Goal: Task Accomplishment & Management: Complete application form

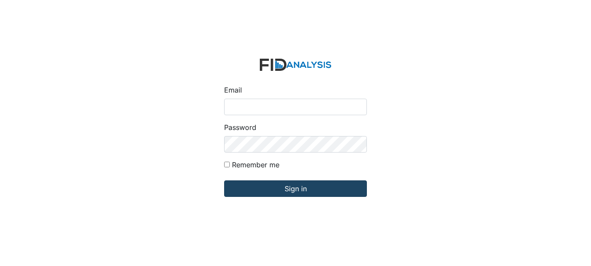
type input "fgraham@Lifeincorporated.com"
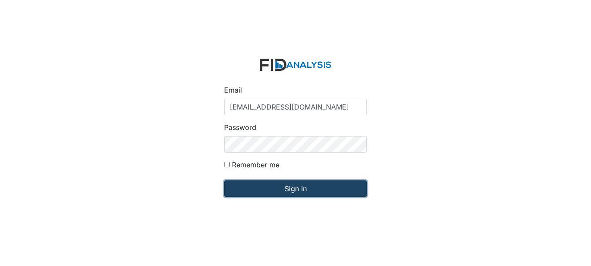
click at [270, 186] on input "Sign in" at bounding box center [295, 189] width 143 height 17
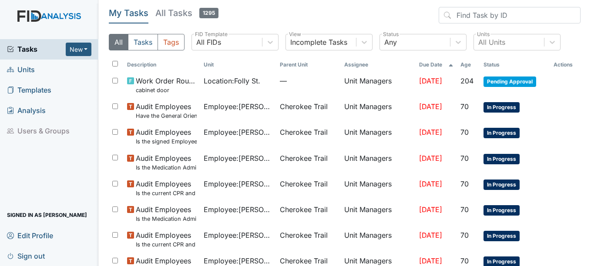
click at [37, 71] on link "Units" at bounding box center [49, 70] width 98 height 20
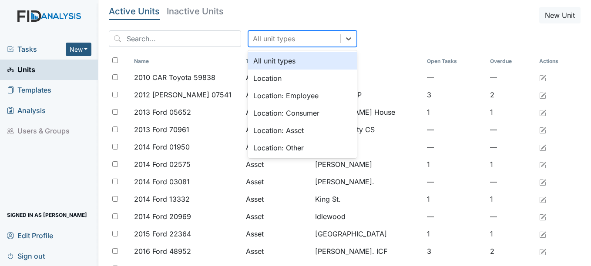
click at [282, 38] on div "All unit types" at bounding box center [294, 39] width 92 height 16
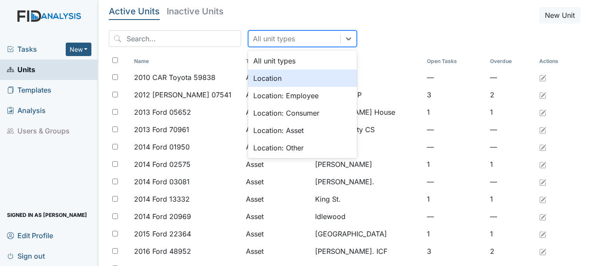
click at [272, 79] on div "Location" at bounding box center [302, 78] width 109 height 17
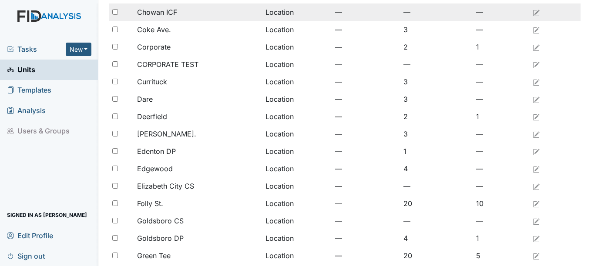
scroll to position [174, 0]
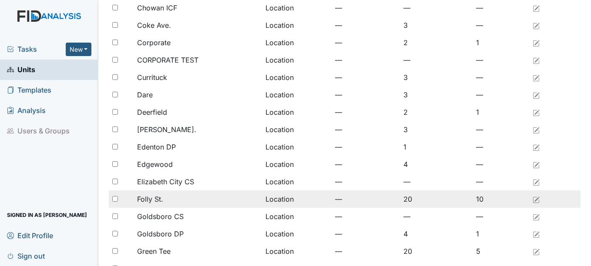
click at [206, 202] on div "Folly St." at bounding box center [197, 199] width 121 height 10
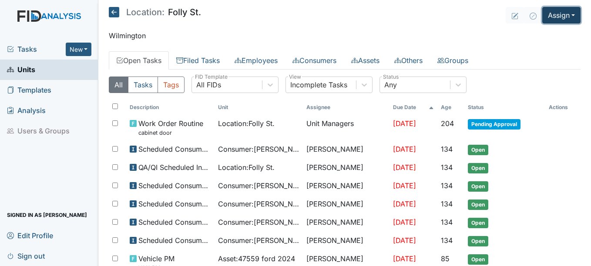
click at [547, 15] on button "Assign" at bounding box center [561, 15] width 38 height 17
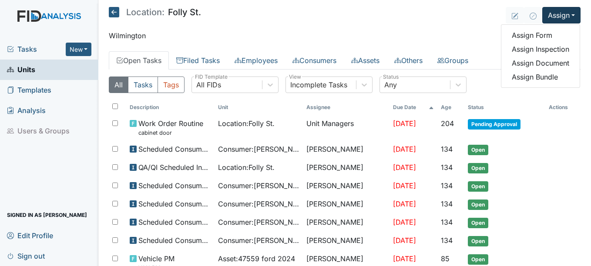
click at [417, 27] on main "Location: Folly St. Assign Assign Form Assign Inspection Assign Document Assign…" at bounding box center [344, 133] width 493 height 266
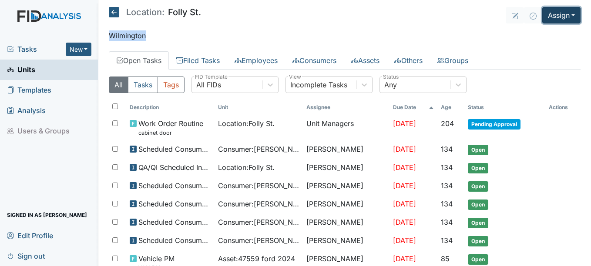
click at [557, 13] on button "Assign" at bounding box center [561, 15] width 38 height 17
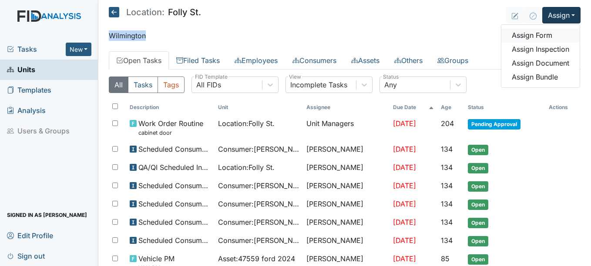
click at [531, 40] on link "Assign Form" at bounding box center [540, 35] width 78 height 14
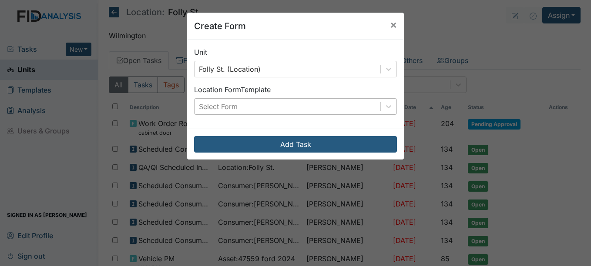
click at [372, 107] on div "Select Form" at bounding box center [287, 107] width 186 height 16
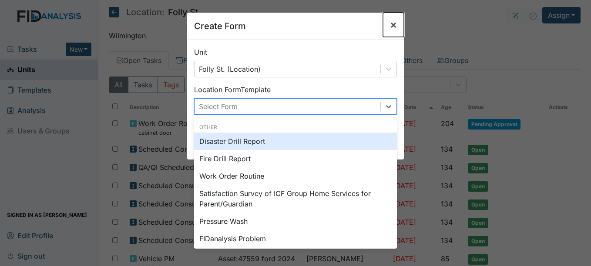
click at [390, 23] on span "×" at bounding box center [393, 24] width 7 height 13
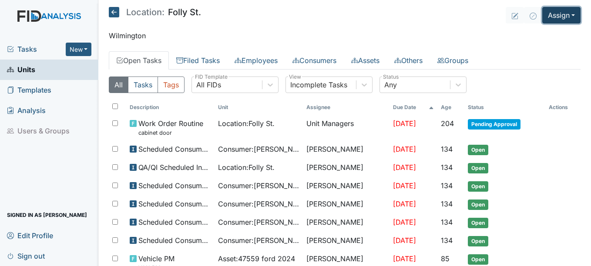
click at [556, 13] on button "Assign" at bounding box center [561, 15] width 38 height 17
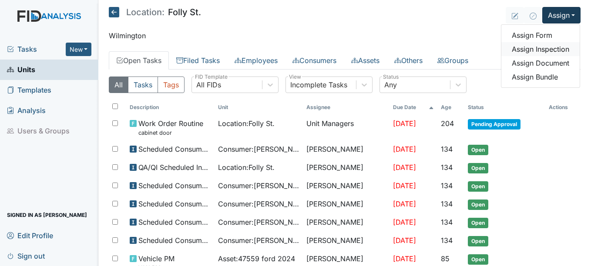
click at [550, 50] on link "Assign Inspection" at bounding box center [540, 49] width 78 height 14
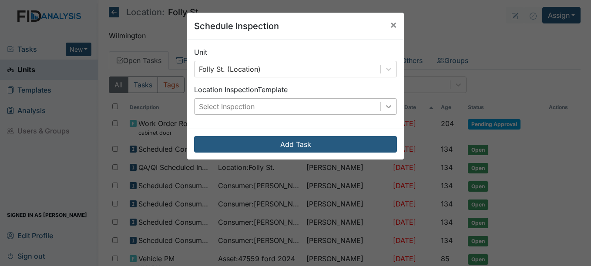
click at [384, 107] on icon at bounding box center [388, 106] width 9 height 9
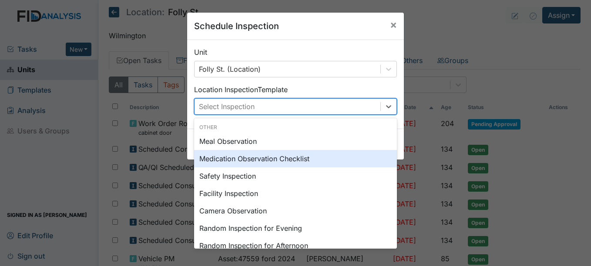
scroll to position [44, 0]
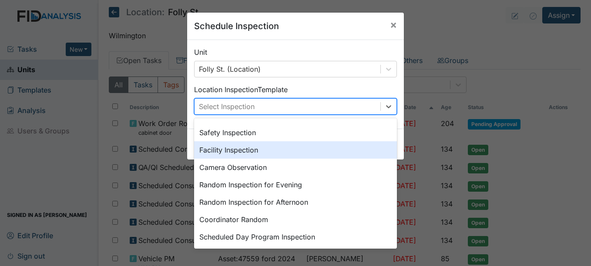
click at [251, 148] on div "Facility Inspection" at bounding box center [295, 149] width 203 height 17
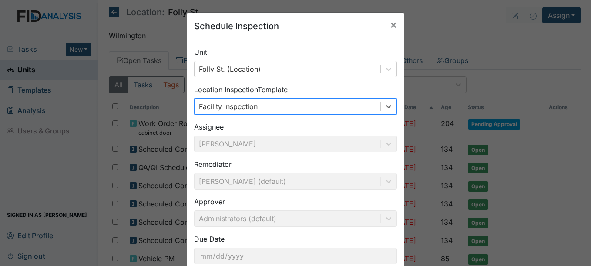
scroll to position [56, 0]
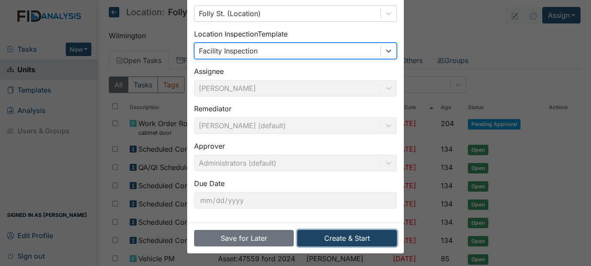
click at [349, 241] on button "Create & Start" at bounding box center [347, 238] width 100 height 17
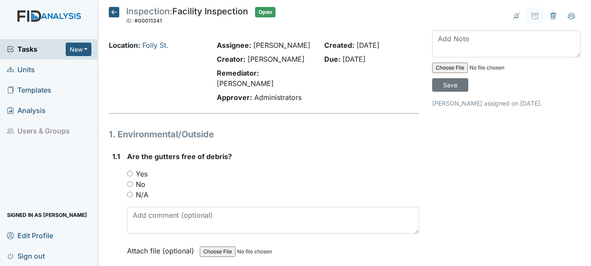
click at [129, 173] on input "Yes" at bounding box center [130, 174] width 6 height 6
radio input "true"
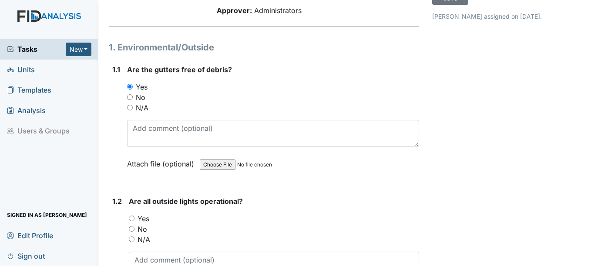
scroll to position [131, 0]
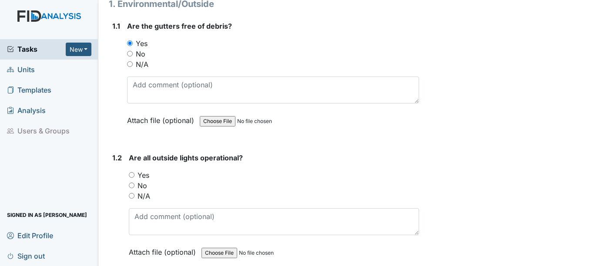
click at [131, 175] on input "Yes" at bounding box center [132, 175] width 6 height 6
radio input "true"
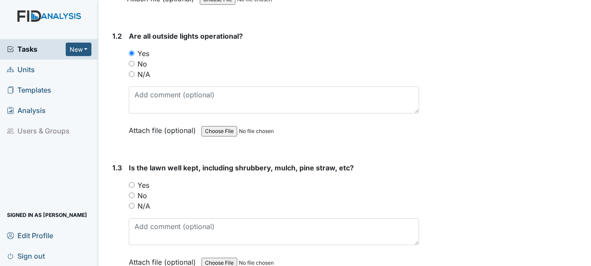
scroll to position [261, 0]
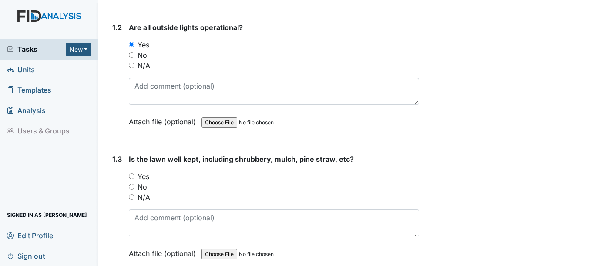
click at [131, 175] on input "Yes" at bounding box center [132, 177] width 6 height 6
radio input "true"
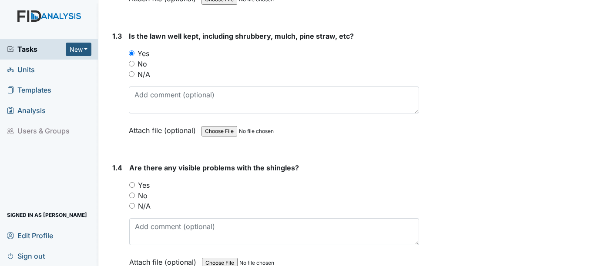
scroll to position [392, 0]
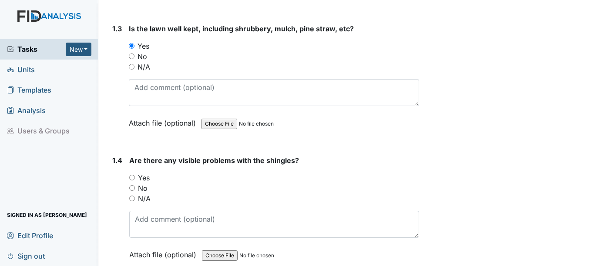
click at [132, 190] on input "No" at bounding box center [132, 188] width 6 height 6
radio input "true"
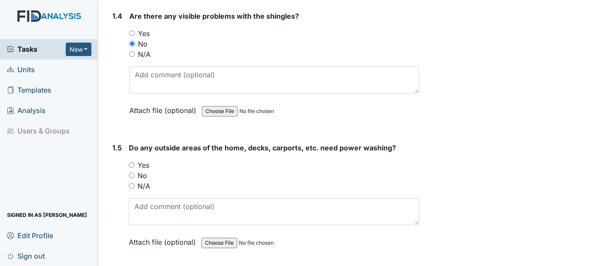
scroll to position [566, 0]
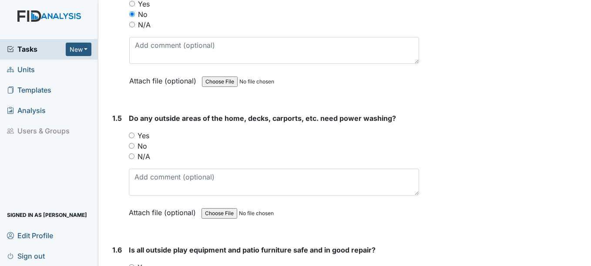
click at [132, 135] on input "Yes" at bounding box center [132, 136] width 6 height 6
radio input "true"
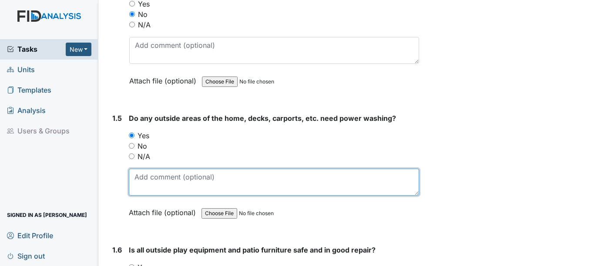
click at [151, 179] on textarea at bounding box center [274, 182] width 290 height 27
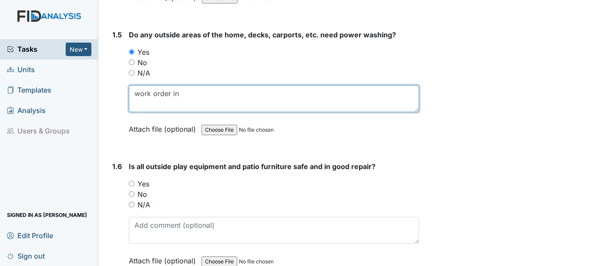
scroll to position [653, 0]
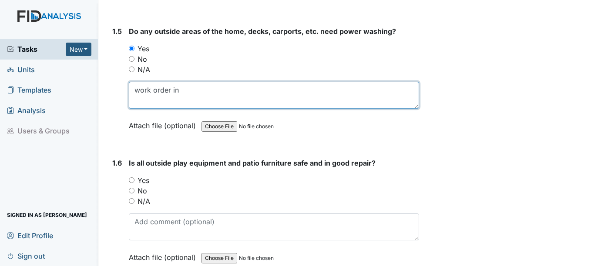
type textarea "work order in"
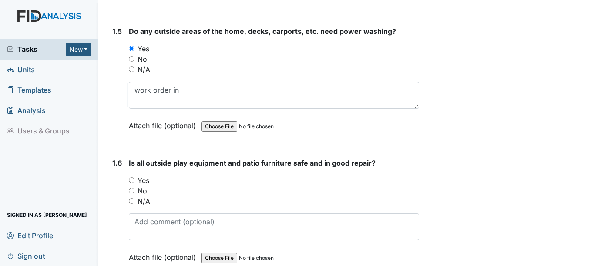
click at [131, 181] on input "Yes" at bounding box center [132, 181] width 6 height 6
radio input "true"
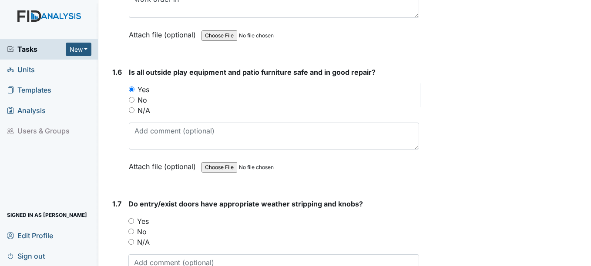
scroll to position [783, 0]
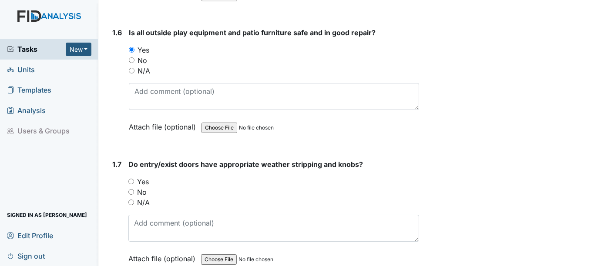
click at [132, 184] on div "Yes" at bounding box center [273, 182] width 290 height 10
click at [132, 180] on input "Yes" at bounding box center [131, 182] width 6 height 6
radio input "true"
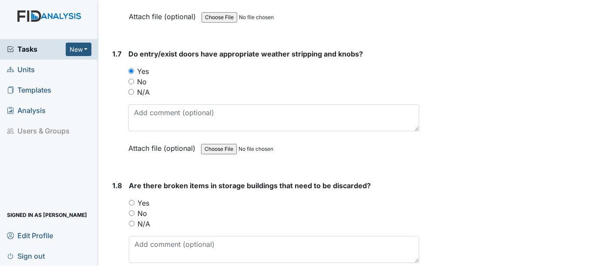
scroll to position [914, 0]
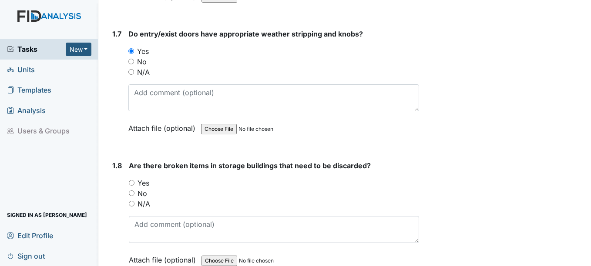
click at [131, 202] on input "N/A" at bounding box center [132, 204] width 6 height 6
radio input "true"
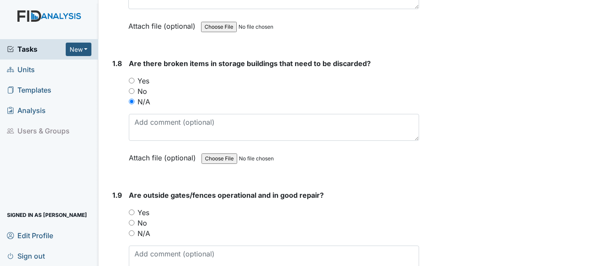
scroll to position [1044, 0]
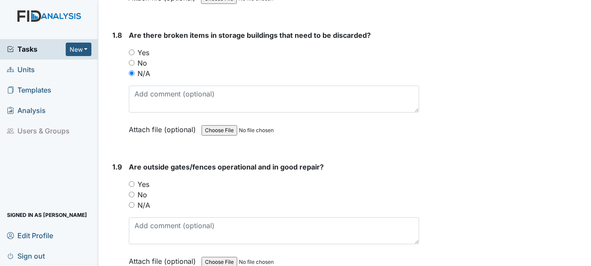
click at [134, 185] on input "Yes" at bounding box center [132, 184] width 6 height 6
radio input "true"
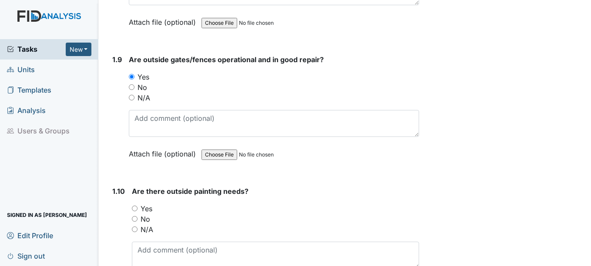
scroll to position [1175, 0]
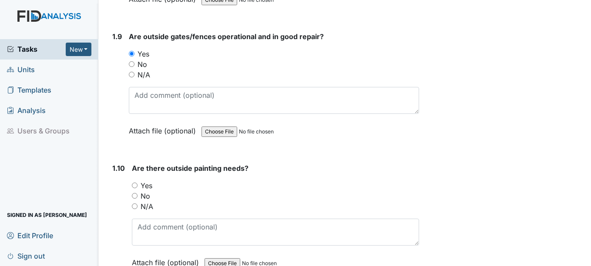
click at [134, 184] on input "Yes" at bounding box center [135, 186] width 6 height 6
radio input "true"
click at [134, 194] on input "No" at bounding box center [135, 196] width 6 height 6
radio input "true"
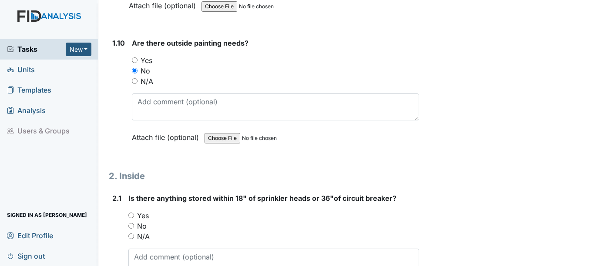
scroll to position [1305, 0]
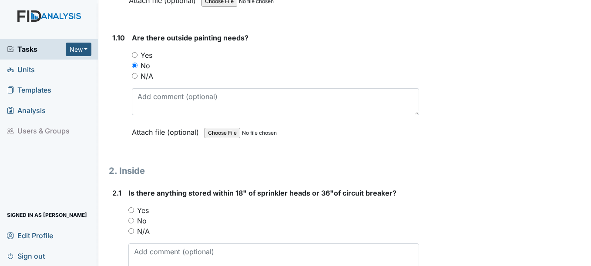
click at [131, 222] on input "No" at bounding box center [131, 221] width 6 height 6
radio input "true"
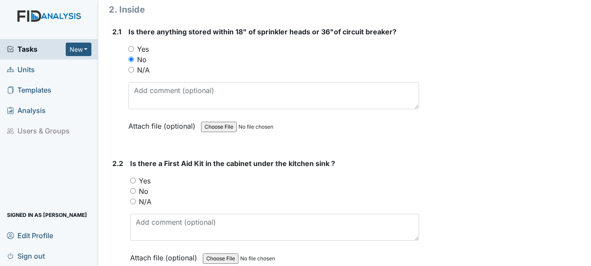
scroll to position [1479, 0]
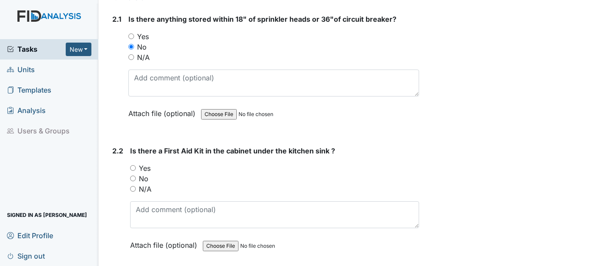
click at [132, 167] on input "Yes" at bounding box center [133, 168] width 6 height 6
radio input "true"
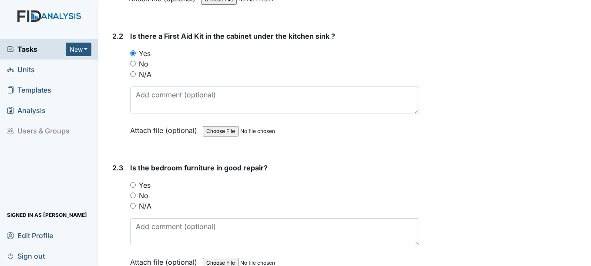
scroll to position [1610, 0]
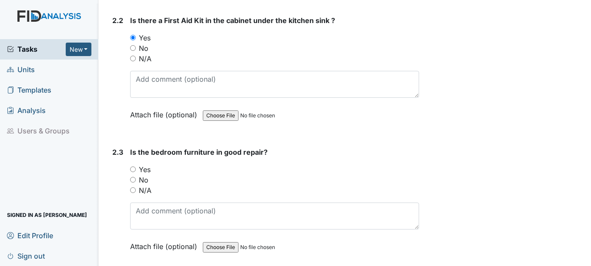
click at [134, 170] on input "Yes" at bounding box center [133, 170] width 6 height 6
radio input "true"
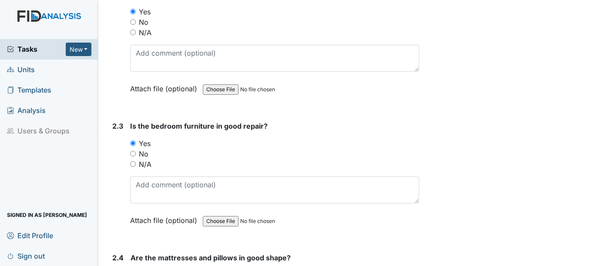
scroll to position [1740, 0]
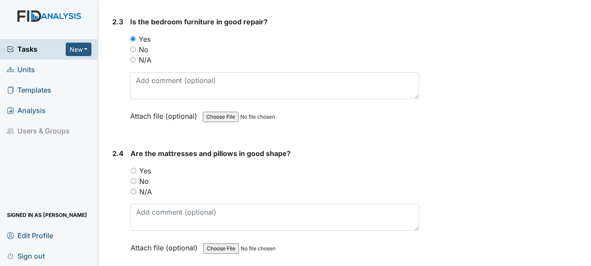
click at [137, 171] on div "Yes" at bounding box center [275, 171] width 288 height 10
click at [134, 171] on input "Yes" at bounding box center [134, 171] width 6 height 6
radio input "true"
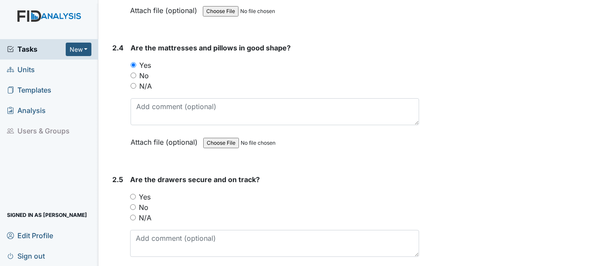
scroll to position [1871, 0]
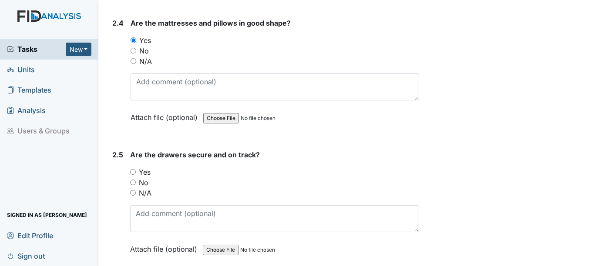
click at [134, 172] on input "Yes" at bounding box center [133, 172] width 6 height 6
radio input "true"
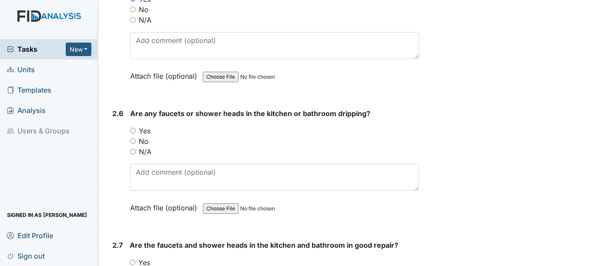
scroll to position [2045, 0]
click at [133, 131] on input "Yes" at bounding box center [133, 130] width 6 height 6
radio input "true"
click at [130, 139] on input "No" at bounding box center [133, 140] width 6 height 6
radio input "true"
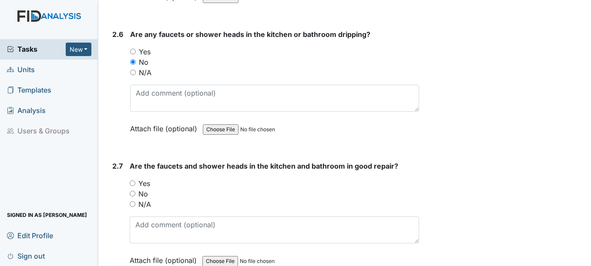
scroll to position [2132, 0]
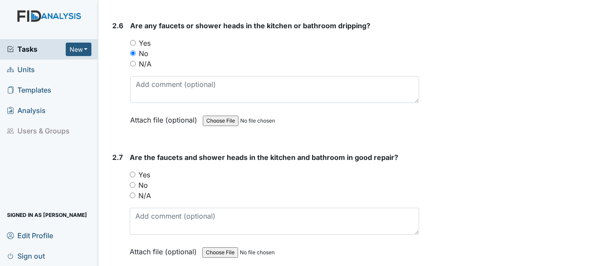
click at [135, 174] on input "Yes" at bounding box center [133, 175] width 6 height 6
radio input "true"
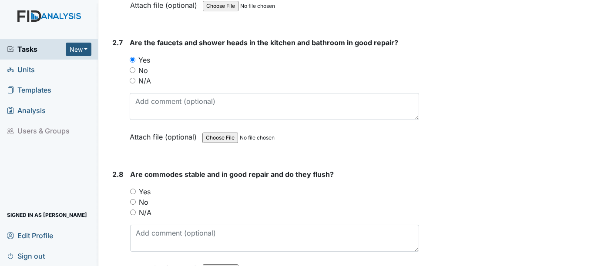
scroll to position [2263, 0]
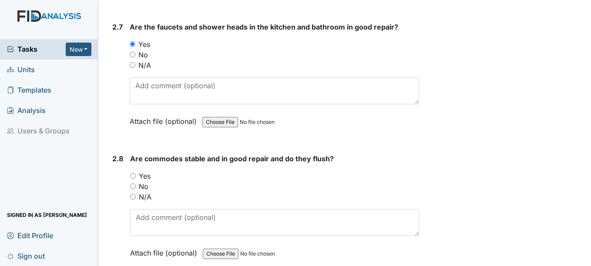
click at [134, 176] on input "Yes" at bounding box center [133, 176] width 6 height 6
radio input "true"
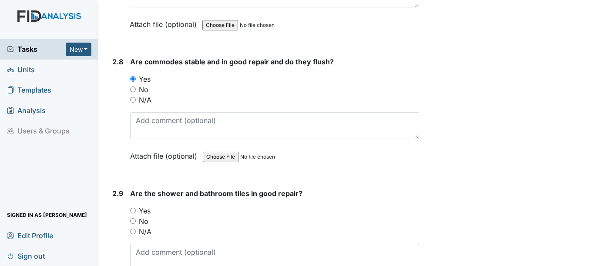
scroll to position [2393, 0]
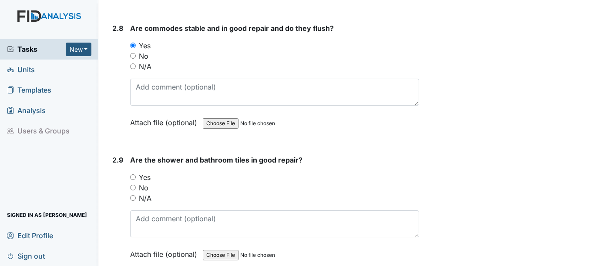
click at [134, 176] on input "Yes" at bounding box center [133, 177] width 6 height 6
radio input "true"
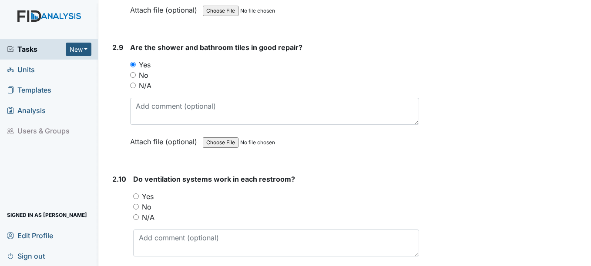
scroll to position [2524, 0]
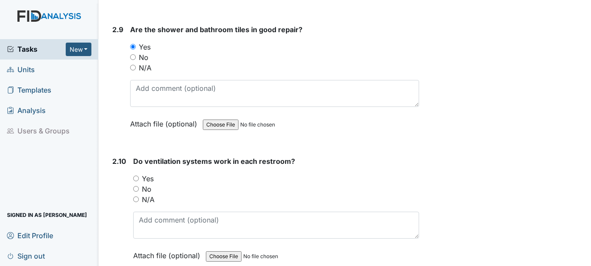
click at [134, 176] on input "Yes" at bounding box center [136, 179] width 6 height 6
radio input "true"
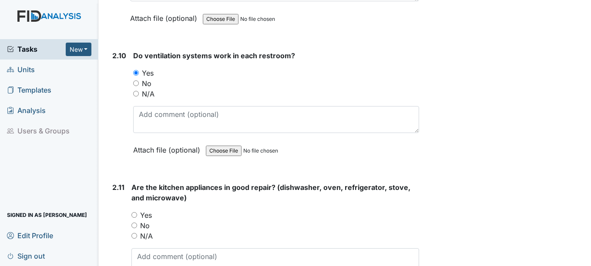
scroll to position [2654, 0]
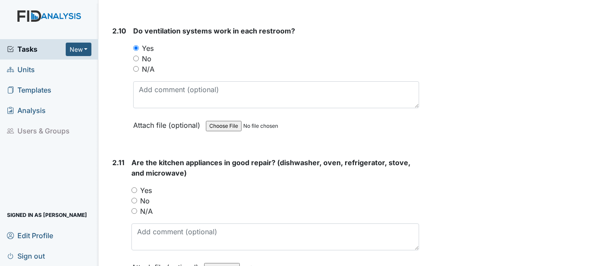
click at [134, 187] on div "Yes" at bounding box center [274, 190] width 287 height 10
click at [135, 192] on input "Yes" at bounding box center [134, 191] width 6 height 6
radio input "true"
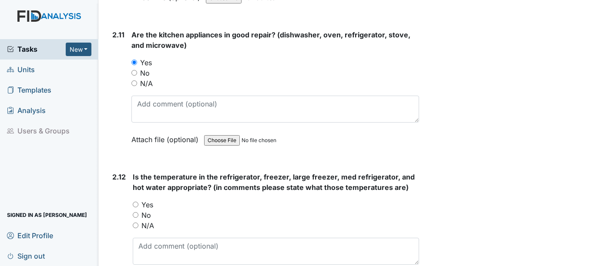
scroll to position [2785, 0]
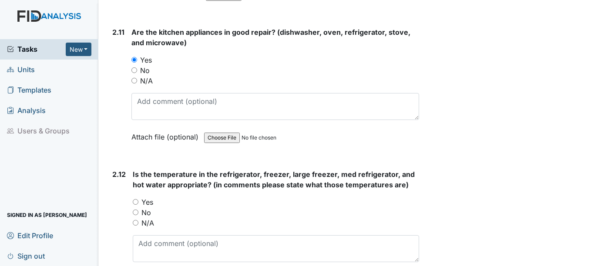
click at [134, 192] on div "Is the temperature in the refrigerator, freezer, large freezer, med refrigerato…" at bounding box center [276, 229] width 286 height 121
click at [136, 201] on input "Yes" at bounding box center [136, 202] width 6 height 6
radio input "true"
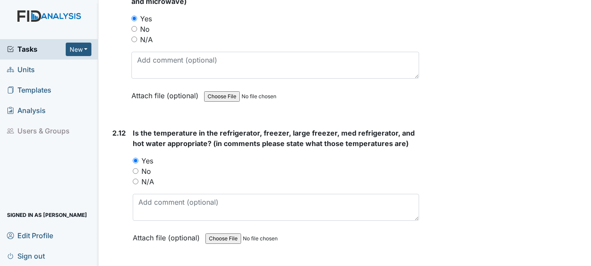
scroll to position [2959, 0]
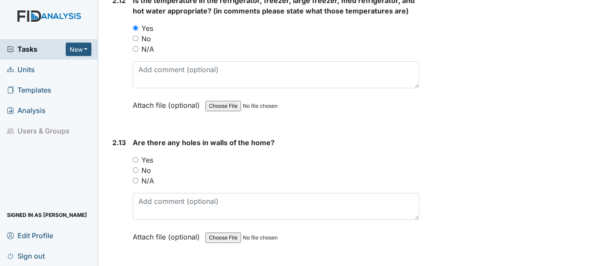
click at [139, 168] on div "No" at bounding box center [276, 170] width 286 height 10
click at [137, 171] on input "No" at bounding box center [136, 171] width 6 height 6
radio input "true"
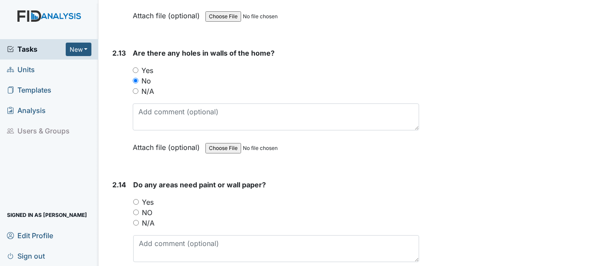
scroll to position [3133, 0]
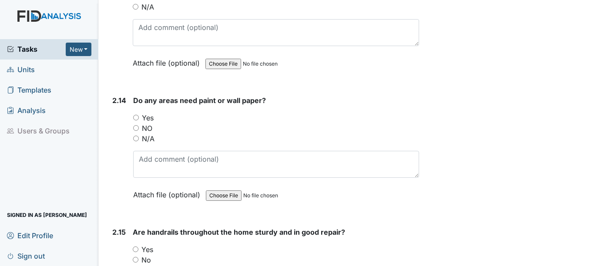
click at [140, 116] on div "Yes" at bounding box center [275, 118] width 285 height 10
click at [135, 117] on input "Yes" at bounding box center [136, 118] width 6 height 6
radio input "true"
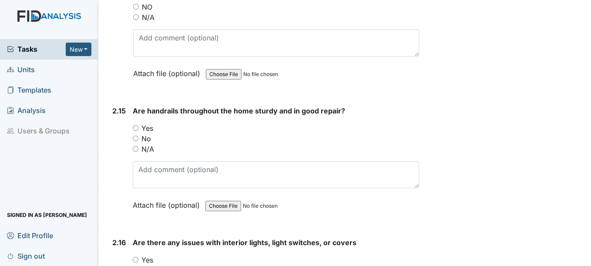
scroll to position [3263, 0]
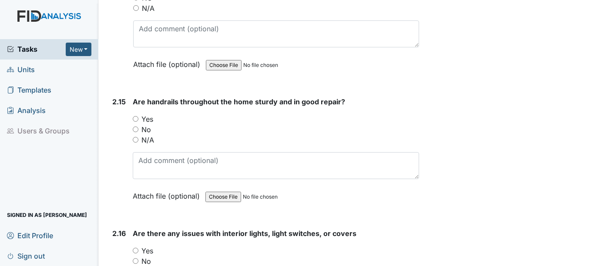
click at [134, 121] on input "Yes" at bounding box center [136, 119] width 6 height 6
radio input "true"
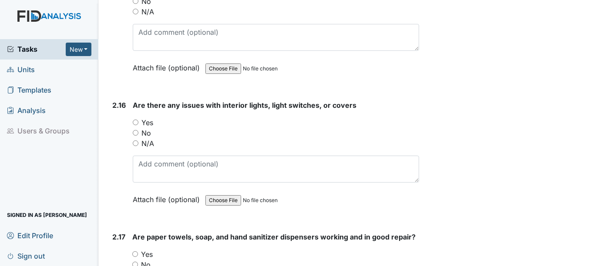
scroll to position [3394, 0]
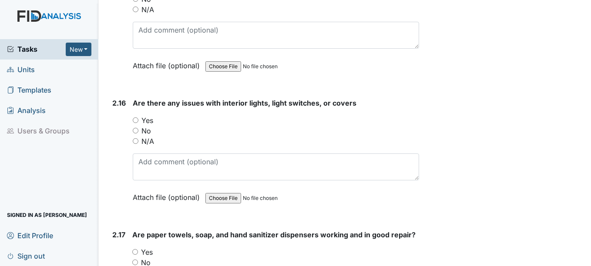
click at [136, 123] on input "Yes" at bounding box center [136, 120] width 6 height 6
radio input "true"
click at [136, 130] on input "No" at bounding box center [136, 131] width 6 height 6
radio input "true"
click at [136, 120] on input "Yes" at bounding box center [136, 120] width 6 height 6
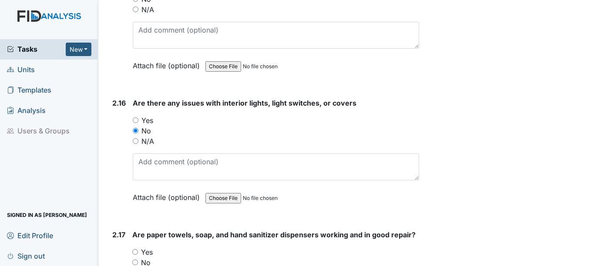
radio input "true"
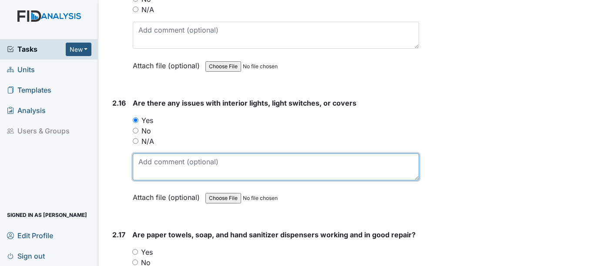
click at [161, 164] on textarea at bounding box center [276, 167] width 286 height 27
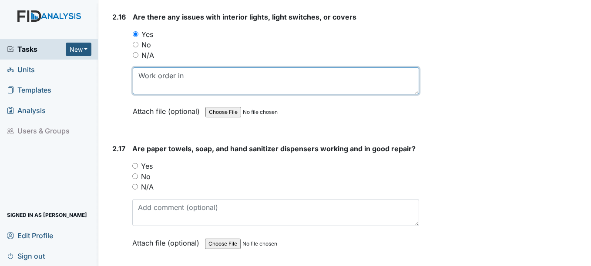
scroll to position [3481, 0]
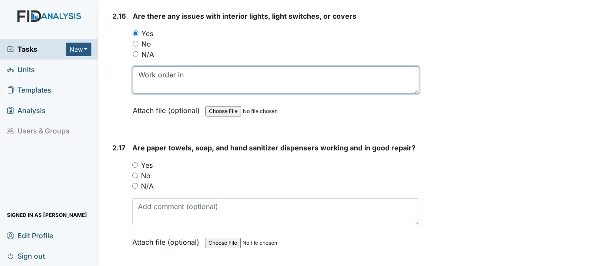
type textarea "Work order in"
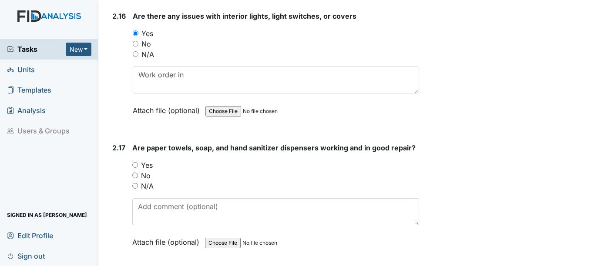
click at [134, 165] on input "Yes" at bounding box center [135, 165] width 6 height 6
radio input "true"
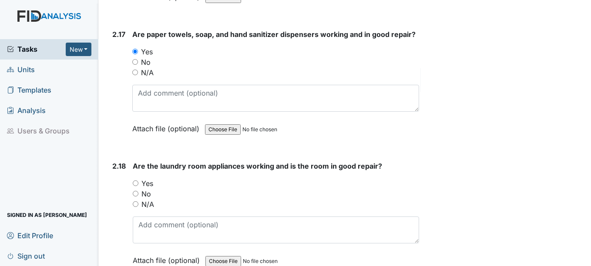
scroll to position [3611, 0]
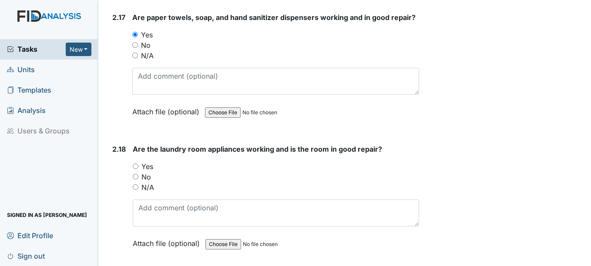
click at [137, 168] on input "Yes" at bounding box center [136, 167] width 6 height 6
radio input "true"
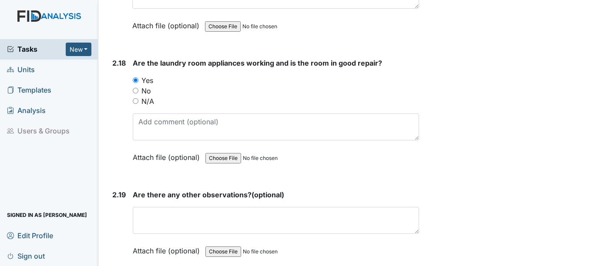
scroll to position [3698, 0]
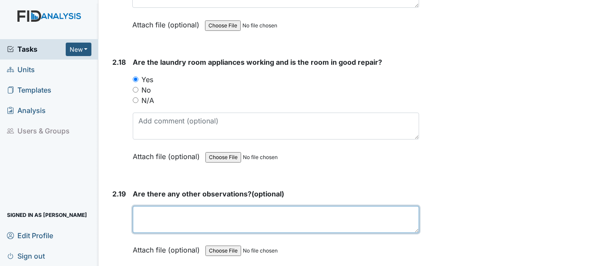
click at [174, 227] on textarea at bounding box center [276, 219] width 286 height 27
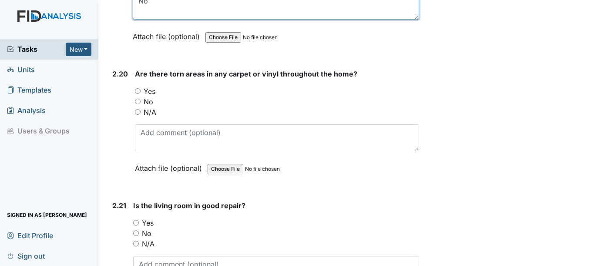
scroll to position [3916, 0]
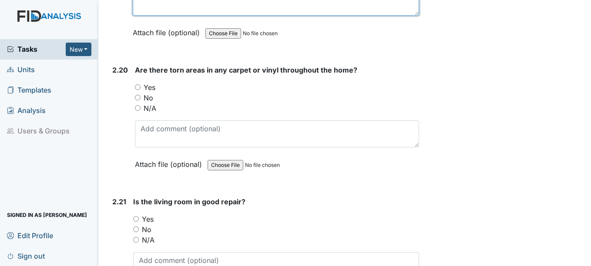
type textarea "No"
click at [140, 97] on input "No" at bounding box center [138, 98] width 6 height 6
radio input "true"
click at [137, 219] on input "Yes" at bounding box center [136, 219] width 6 height 6
radio input "true"
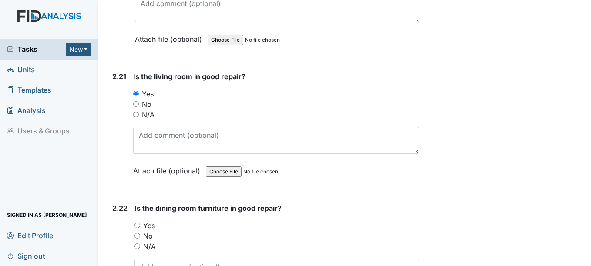
scroll to position [4090, 0]
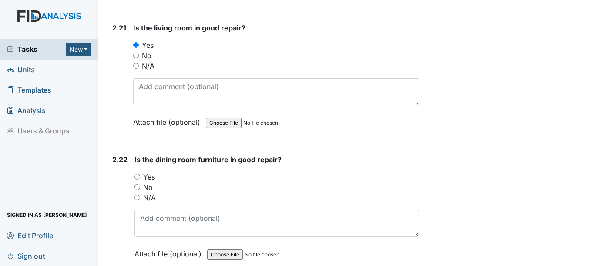
click at [138, 179] on input "Yes" at bounding box center [137, 177] width 6 height 6
radio input "true"
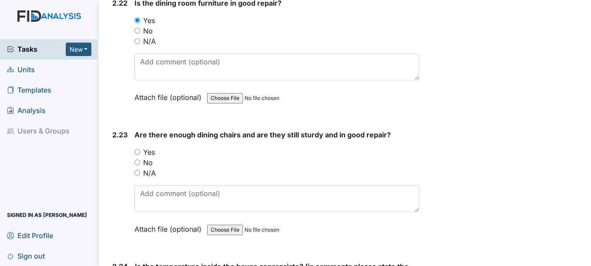
scroll to position [4264, 0]
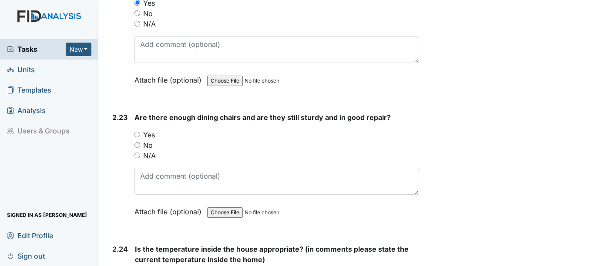
click at [140, 137] on input "Yes" at bounding box center [137, 135] width 6 height 6
radio input "true"
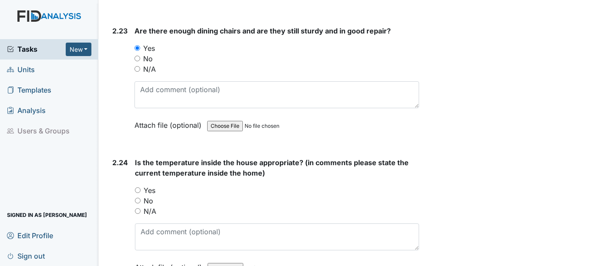
scroll to position [4351, 0]
click at [139, 192] on input "Yes" at bounding box center [138, 190] width 6 height 6
radio input "true"
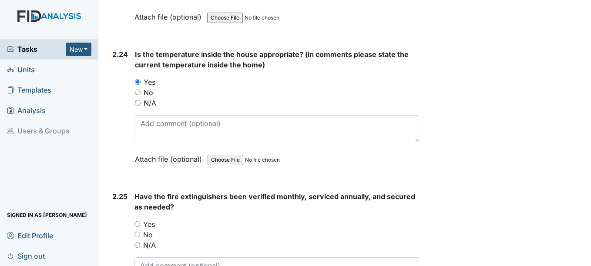
scroll to position [4482, 0]
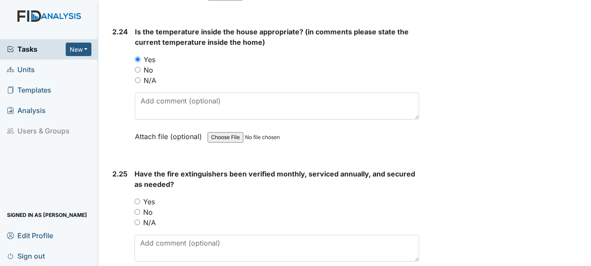
click at [137, 202] on input "Yes" at bounding box center [137, 202] width 6 height 6
radio input "true"
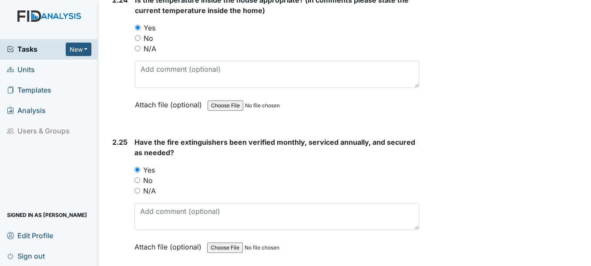
scroll to position [4550, 0]
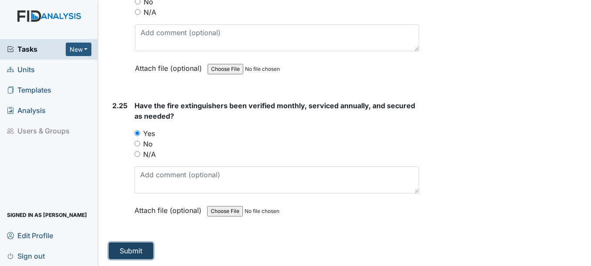
click at [144, 245] on button "Submit" at bounding box center [131, 251] width 44 height 17
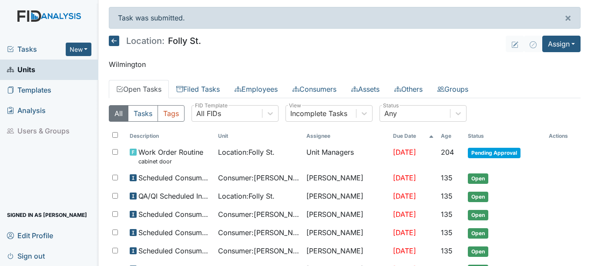
click at [127, 83] on link "Open Tasks" at bounding box center [139, 89] width 60 height 18
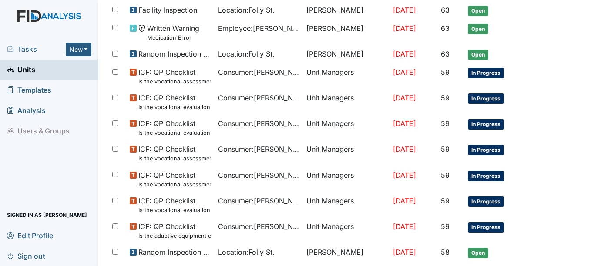
scroll to position [620, 0]
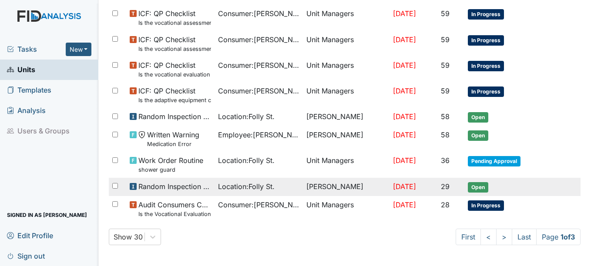
click at [273, 186] on div "Location : Folly St." at bounding box center [258, 186] width 81 height 10
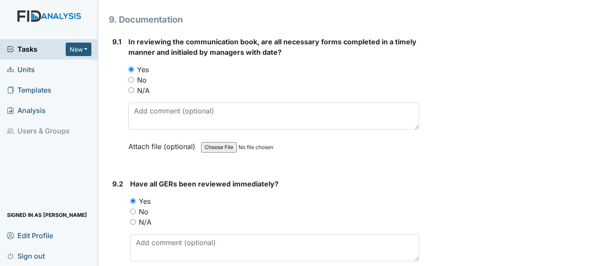
scroll to position [11095, 0]
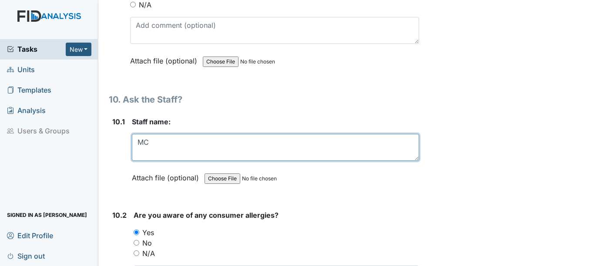
click at [228, 154] on textarea "MC" at bounding box center [275, 147] width 287 height 27
type textarea "M"
type textarea "MC"
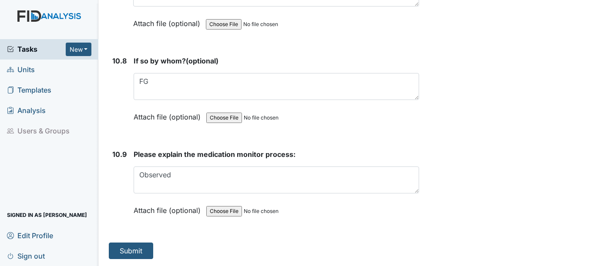
scroll to position [11985, 0]
click at [128, 247] on button "Submit" at bounding box center [131, 251] width 44 height 17
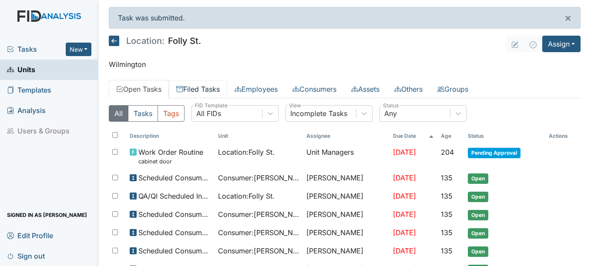
click at [213, 87] on link "Filed Tasks" at bounding box center [198, 89] width 58 height 18
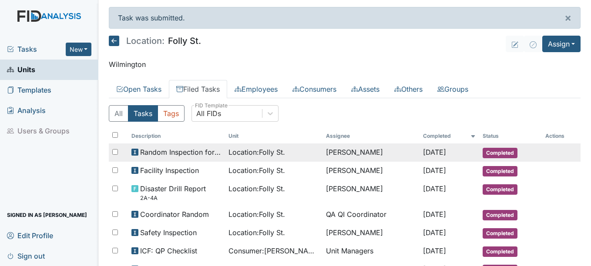
click at [250, 153] on span "Location : [GEOGRAPHIC_DATA]." at bounding box center [256, 152] width 57 height 10
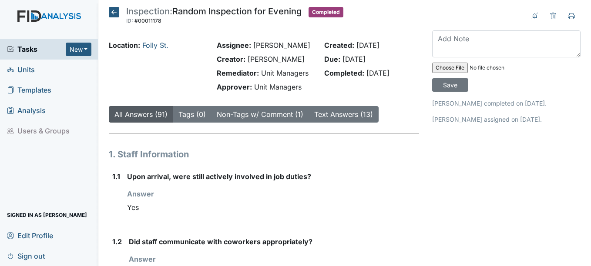
click at [115, 12] on icon at bounding box center [114, 12] width 10 height 10
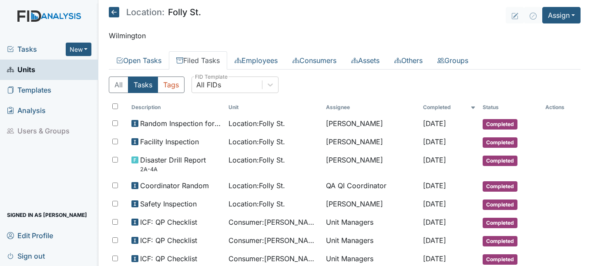
click at [206, 58] on link "Filed Tasks" at bounding box center [198, 60] width 58 height 18
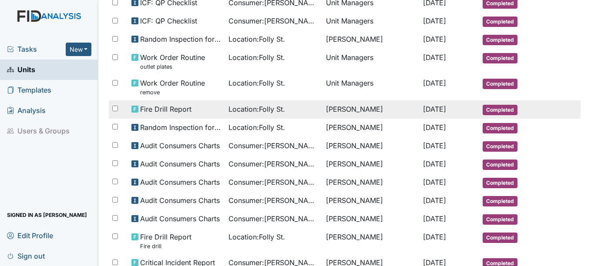
scroll to position [261, 0]
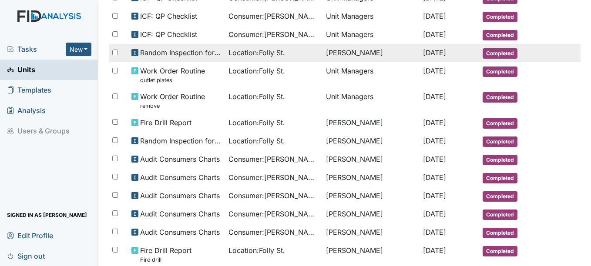
click at [368, 57] on td "[PERSON_NAME]" at bounding box center [370, 53] width 97 height 18
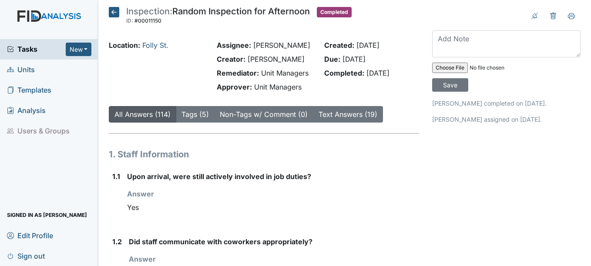
click at [116, 8] on icon at bounding box center [114, 12] width 10 height 10
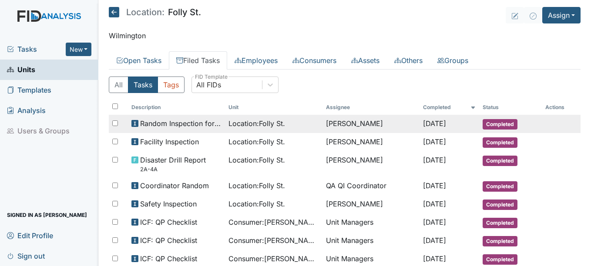
click at [322, 126] on td "[PERSON_NAME]" at bounding box center [370, 124] width 97 height 18
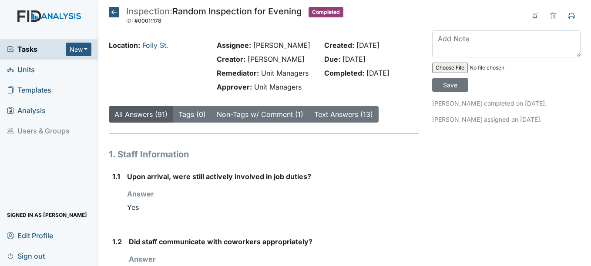
click at [110, 12] on icon at bounding box center [114, 12] width 10 height 10
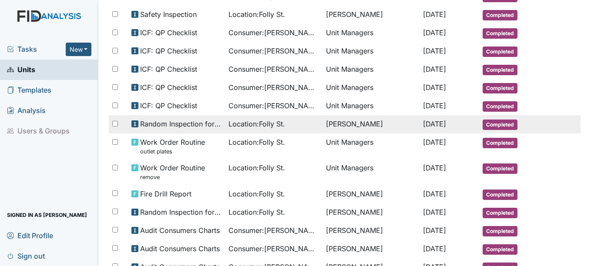
scroll to position [174, 0]
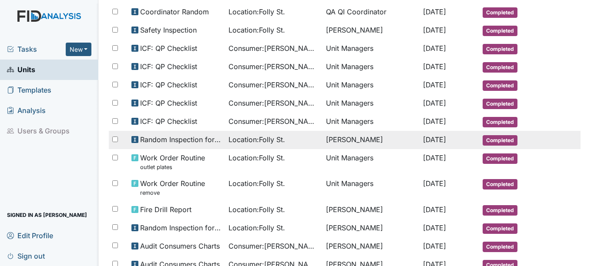
click at [354, 135] on td "[PERSON_NAME]" at bounding box center [370, 140] width 97 height 18
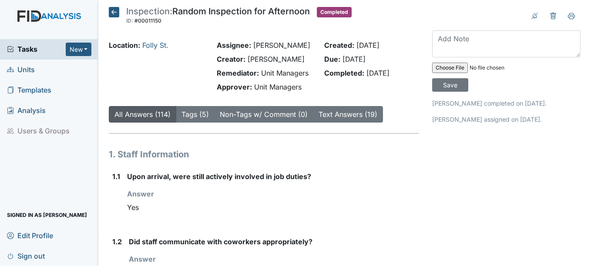
click at [114, 13] on icon at bounding box center [114, 12] width 10 height 10
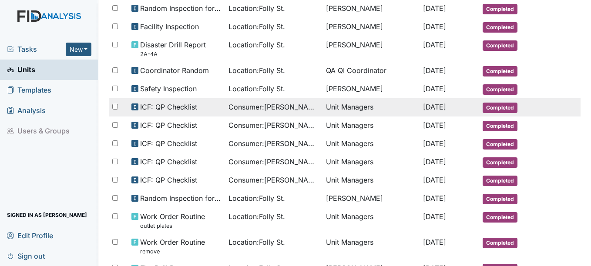
scroll to position [131, 0]
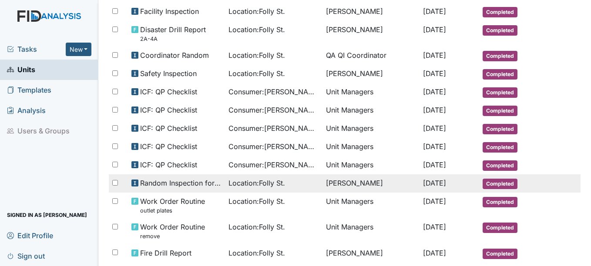
click at [268, 179] on span "Location : Folly St." at bounding box center [256, 183] width 57 height 10
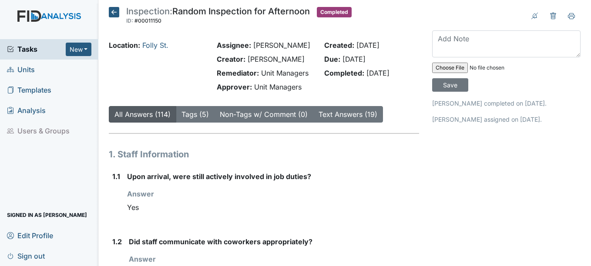
click at [115, 11] on icon at bounding box center [114, 12] width 10 height 10
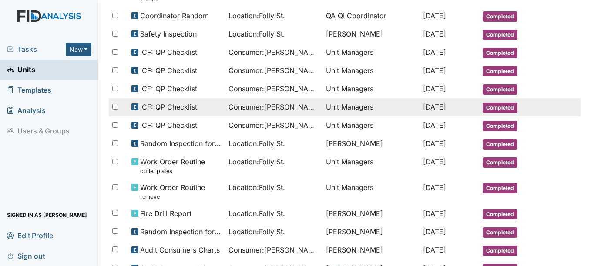
scroll to position [174, 0]
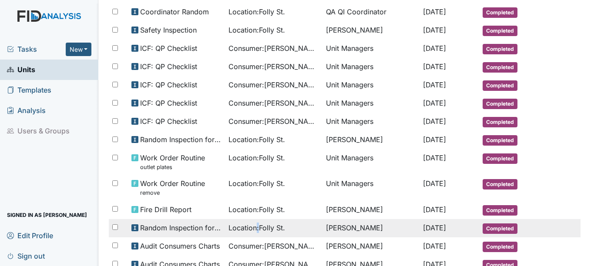
click at [254, 222] on td "Location : Folly St." at bounding box center [273, 228] width 97 height 18
drag, startPoint x: 254, startPoint y: 222, endPoint x: 245, endPoint y: 227, distance: 9.9
click at [245, 227] on span "Location : Folly St." at bounding box center [256, 228] width 57 height 10
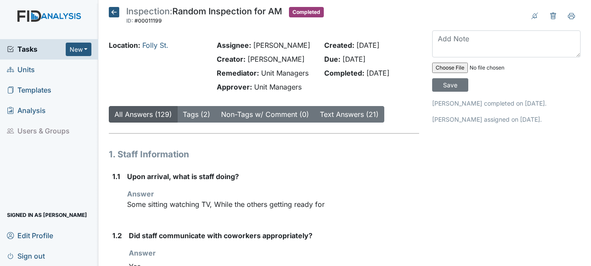
click at [109, 9] on icon at bounding box center [114, 12] width 10 height 10
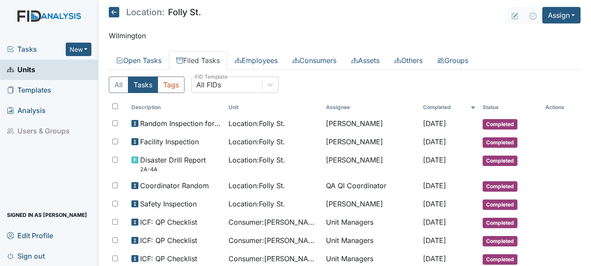
click at [118, 9] on icon at bounding box center [114, 12] width 10 height 10
click at [118, 13] on icon at bounding box center [114, 12] width 10 height 10
